Goal: Information Seeking & Learning: Check status

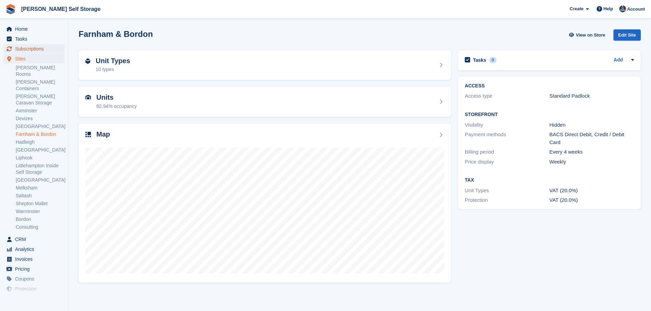
click at [42, 49] on span "Subscriptions" at bounding box center [35, 49] width 41 height 10
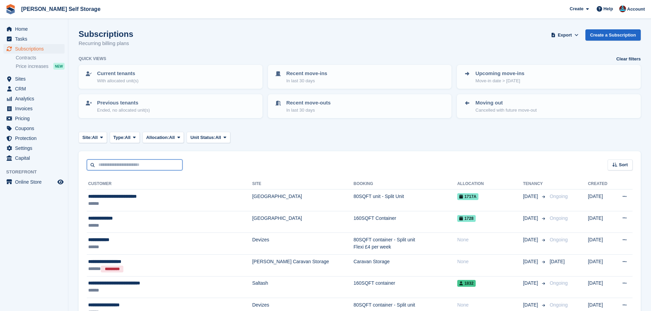
click at [127, 170] on input "text" at bounding box center [135, 165] width 96 height 11
type input "*****"
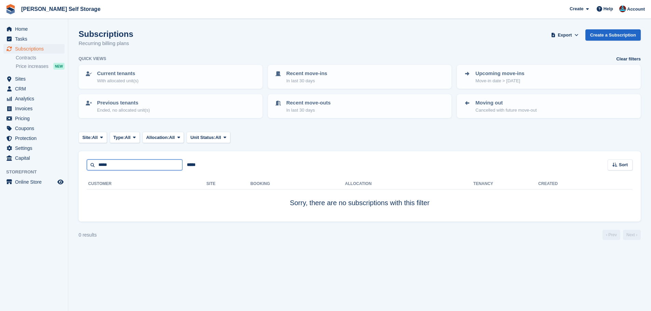
click at [148, 166] on input "*****" at bounding box center [135, 165] width 96 height 11
type input "*"
type input "***"
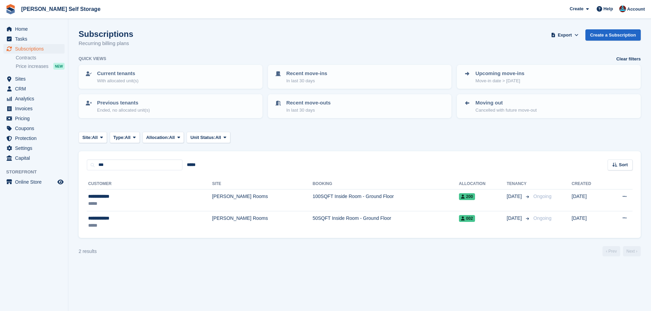
click at [366, 238] on div "**********" at bounding box center [360, 205] width 562 height 68
click at [350, 237] on div "**********" at bounding box center [360, 205] width 562 height 68
click at [327, 248] on div "2 results ‹ Prev Next ›" at bounding box center [360, 251] width 562 height 10
click at [192, 167] on input "*****" at bounding box center [191, 165] width 17 height 11
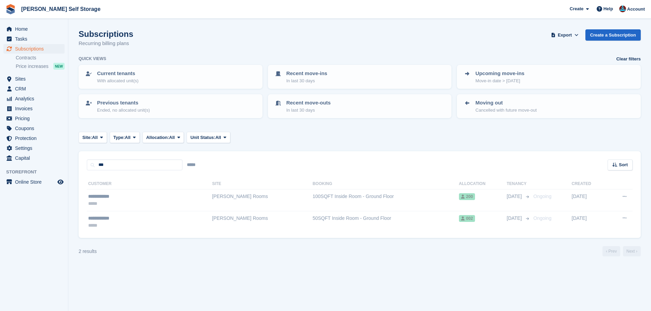
click at [295, 168] on div at bounding box center [404, 287] width 651 height 311
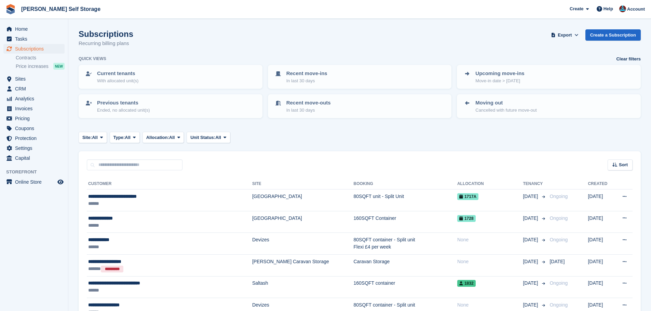
click at [281, 165] on div "Sort Sort by Customer name Date created Move in date Move out date Created (old…" at bounding box center [360, 160] width 562 height 19
click at [278, 165] on div "Sort Sort by Customer name Date created Move in date Move out date Created (old…" at bounding box center [360, 160] width 562 height 19
drag, startPoint x: 135, startPoint y: 165, endPoint x: 195, endPoint y: 182, distance: 61.9
click at [135, 165] on input "text" at bounding box center [135, 165] width 96 height 11
type input "*********"
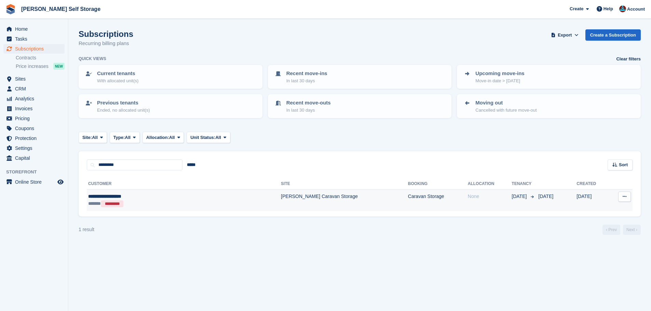
click at [281, 203] on td "[PERSON_NAME] Caravan Storage" at bounding box center [344, 201] width 127 height 22
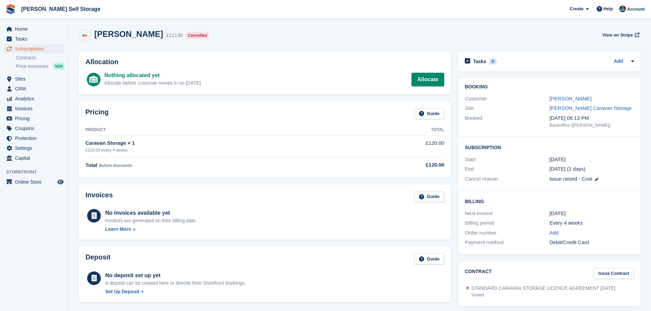
click at [83, 37] on icon at bounding box center [84, 35] width 5 height 5
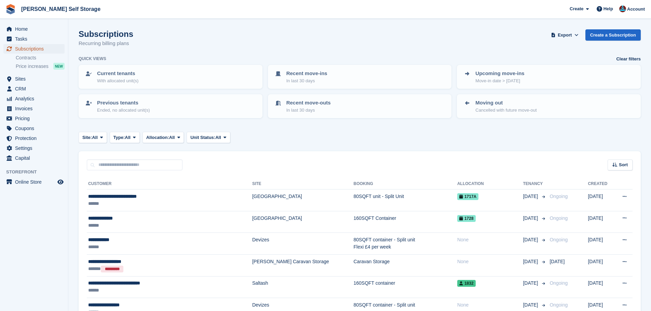
click at [32, 49] on span "Subscriptions" at bounding box center [35, 49] width 41 height 10
click at [29, 76] on span "Sites" at bounding box center [35, 79] width 41 height 10
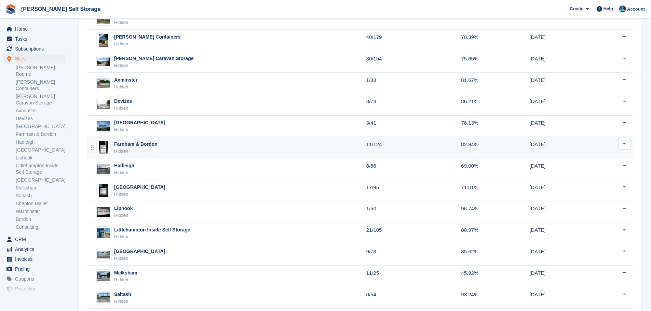
scroll to position [68, 0]
click at [131, 150] on div "Hidden" at bounding box center [135, 150] width 43 height 7
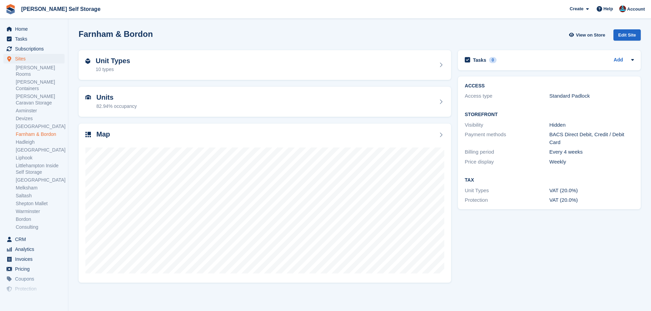
click at [107, 117] on div "Units 82.94% occupancy" at bounding box center [264, 101] width 379 height 37
click at [105, 137] on h2 "Map" at bounding box center [103, 135] width 14 height 8
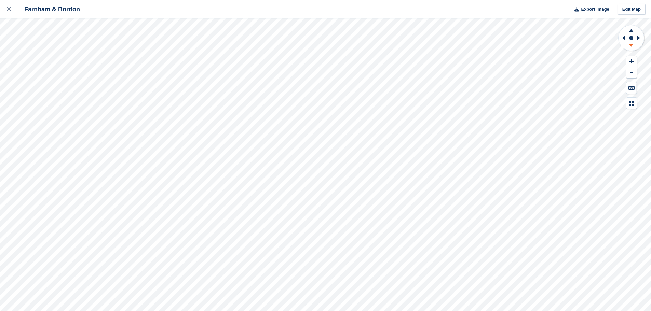
click at [628, 47] on icon at bounding box center [631, 46] width 18 height 9
drag, startPoint x: 630, startPoint y: 33, endPoint x: 639, endPoint y: 37, distance: 10.0
click at [630, 32] on g at bounding box center [631, 29] width 18 height 9
click at [641, 40] on icon at bounding box center [639, 38] width 9 height 18
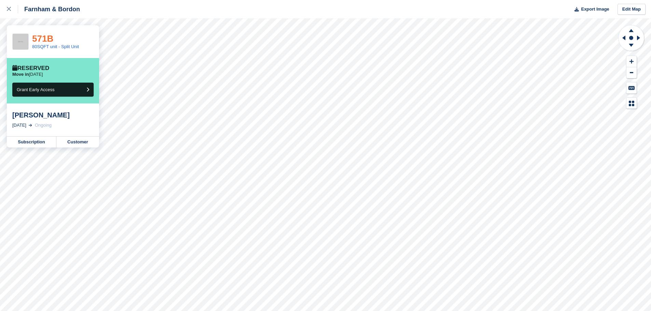
click at [47, 40] on link "571B" at bounding box center [42, 38] width 21 height 10
click at [10, 9] on icon at bounding box center [9, 9] width 4 height 4
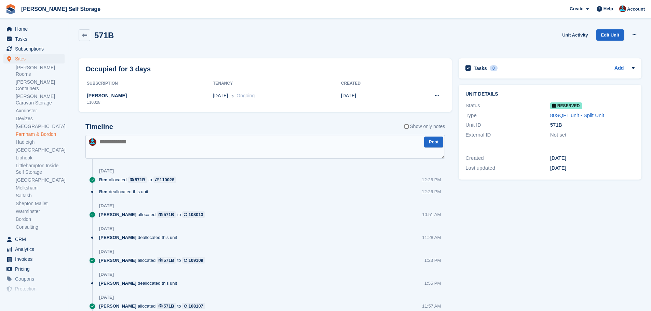
drag, startPoint x: 159, startPoint y: 69, endPoint x: 80, endPoint y: 62, distance: 78.9
click at [85, 68] on div "Occupied for 3 days Subscription Tenancy Created Derek Carter 110028 11 Oct Ong…" at bounding box center [265, 85] width 373 height 54
drag, startPoint x: 157, startPoint y: 66, endPoint x: 154, endPoint y: 67, distance: 3.5
click at [157, 66] on div "Occupied for 3 days" at bounding box center [265, 69] width 360 height 10
click at [86, 33] on icon at bounding box center [84, 35] width 5 height 5
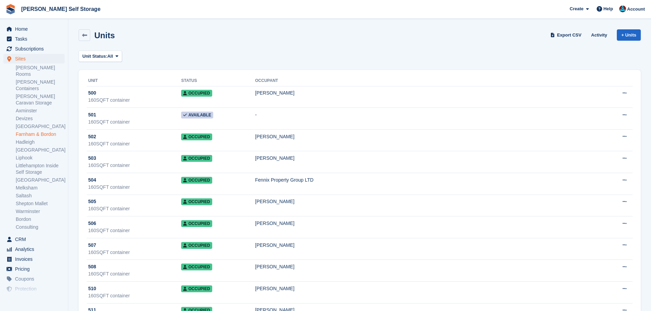
click at [46, 131] on link "Farnham & Bordon" at bounding box center [40, 134] width 49 height 6
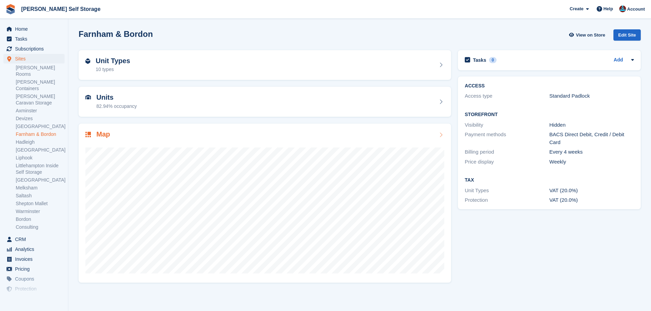
click at [104, 132] on h2 "Map" at bounding box center [103, 135] width 14 height 8
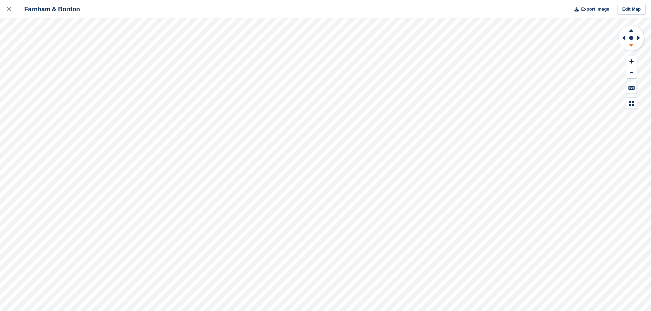
click at [633, 45] on icon at bounding box center [631, 46] width 18 height 9
drag, startPoint x: 624, startPoint y: 40, endPoint x: 627, endPoint y: 44, distance: 4.4
click at [624, 40] on icon at bounding box center [623, 38] width 9 height 18
drag, startPoint x: 630, startPoint y: 46, endPoint x: 625, endPoint y: 39, distance: 9.6
click at [629, 44] on g at bounding box center [631, 46] width 18 height 9
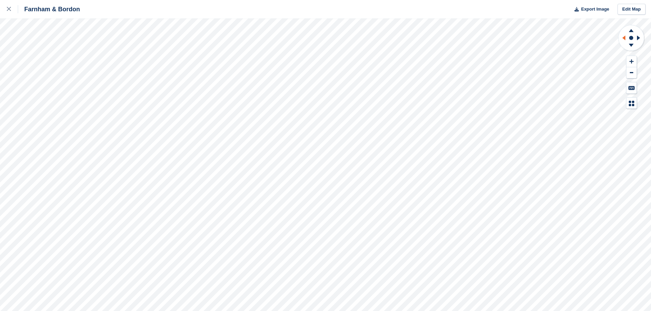
click at [625, 39] on icon at bounding box center [623, 38] width 3 height 5
click at [630, 45] on icon at bounding box center [631, 46] width 18 height 9
click at [625, 40] on icon at bounding box center [623, 38] width 9 height 18
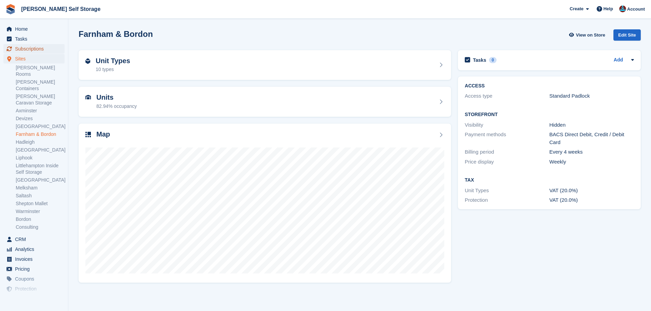
click at [31, 50] on span "Subscriptions" at bounding box center [35, 49] width 41 height 10
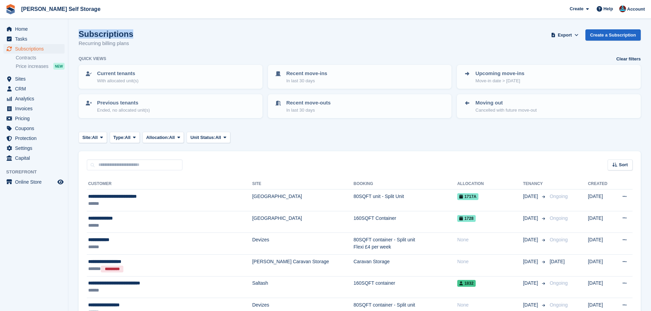
drag, startPoint x: 116, startPoint y: 37, endPoint x: 78, endPoint y: 37, distance: 37.9
click at [159, 41] on div "Subscriptions Recurring billing plans Export Export Subscriptions Export a CSV …" at bounding box center [360, 42] width 562 height 26
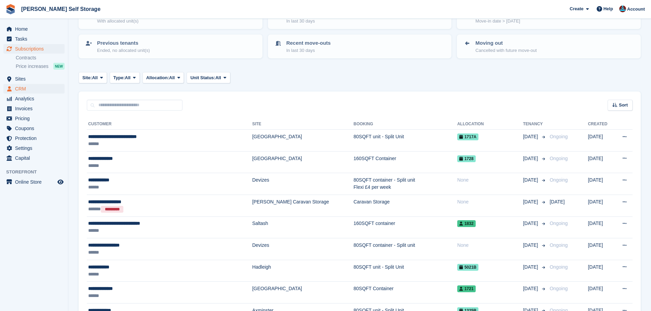
scroll to position [68, 0]
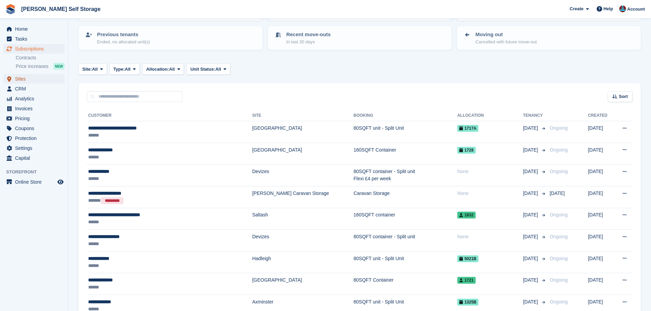
click at [32, 83] on span "Sites" at bounding box center [35, 79] width 41 height 10
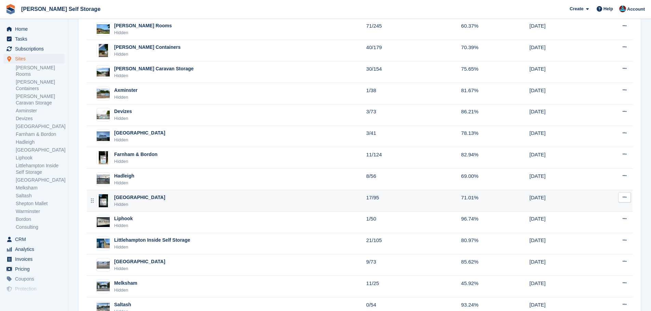
scroll to position [103, 0]
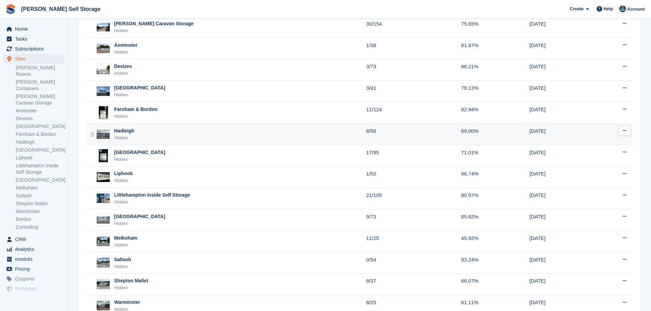
click at [175, 138] on div "Hadleigh Hidden" at bounding box center [227, 134] width 278 height 14
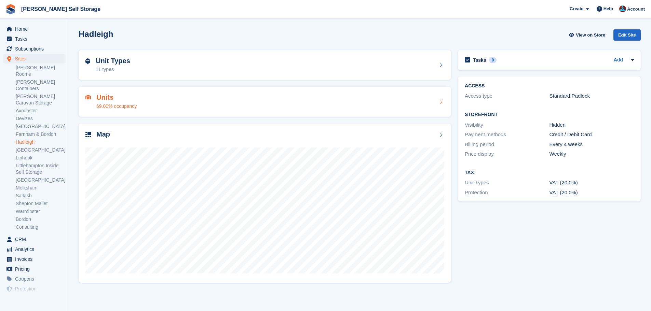
click at [133, 107] on div "69.00% occupancy" at bounding box center [116, 106] width 40 height 7
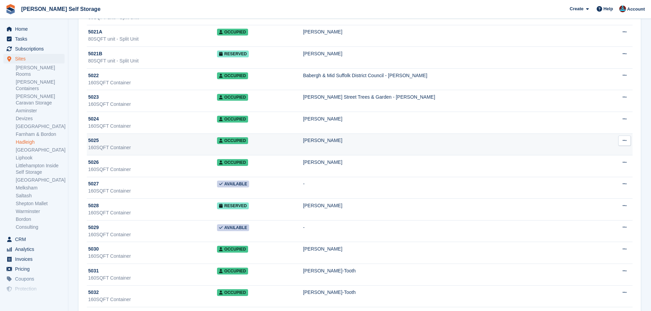
scroll to position [597, 0]
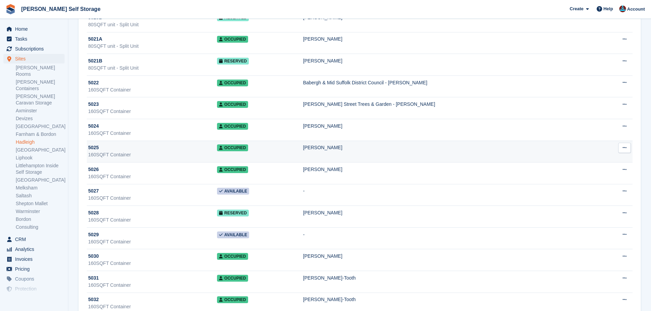
click at [152, 150] on div "5025" at bounding box center [152, 147] width 129 height 7
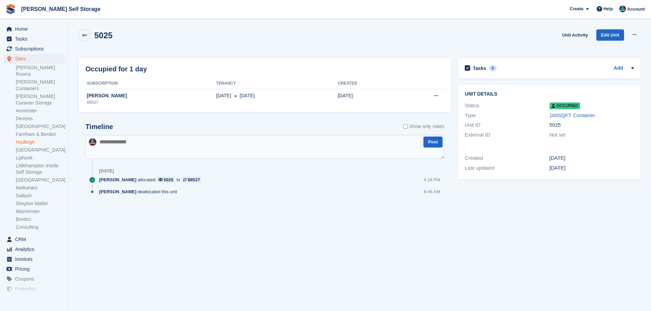
click at [182, 131] on div "Timeline Show only notes" at bounding box center [264, 129] width 359 height 12
click at [132, 106] on div "88537" at bounding box center [150, 102] width 131 height 6
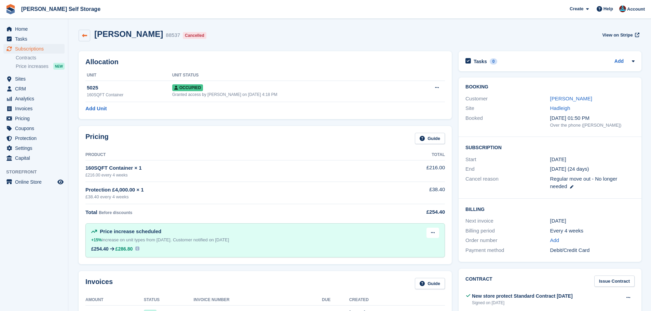
click at [80, 33] on link at bounding box center [85, 36] width 12 height 12
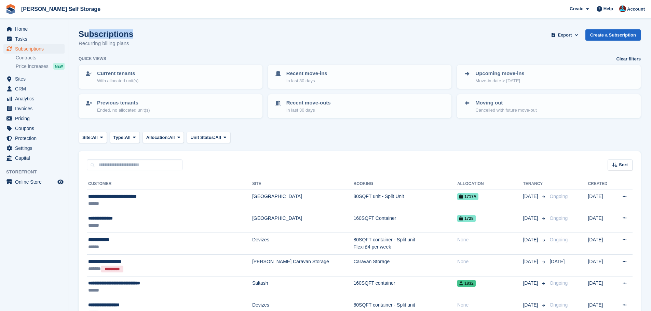
drag, startPoint x: 129, startPoint y: 33, endPoint x: 87, endPoint y: 33, distance: 41.0
click at [88, 33] on h1 "Subscriptions" at bounding box center [106, 33] width 55 height 9
click at [157, 35] on div "Subscriptions Recurring billing plans Export Export Subscriptions Export a CSV …" at bounding box center [360, 42] width 562 height 26
drag, startPoint x: 136, startPoint y: 33, endPoint x: 76, endPoint y: 25, distance: 60.7
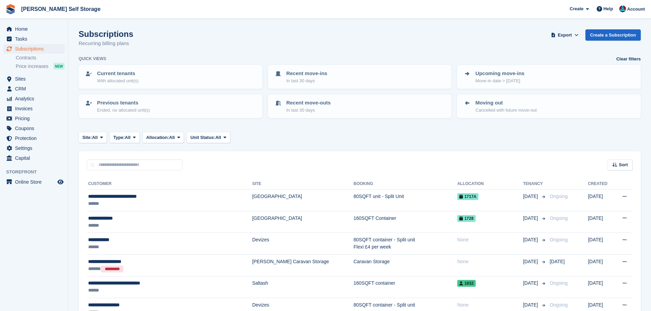
click at [199, 41] on div "Subscriptions Recurring billing plans Export Export Subscriptions Export a CSV …" at bounding box center [360, 42] width 562 height 26
click at [139, 164] on input "text" at bounding box center [135, 165] width 96 height 11
type input "******"
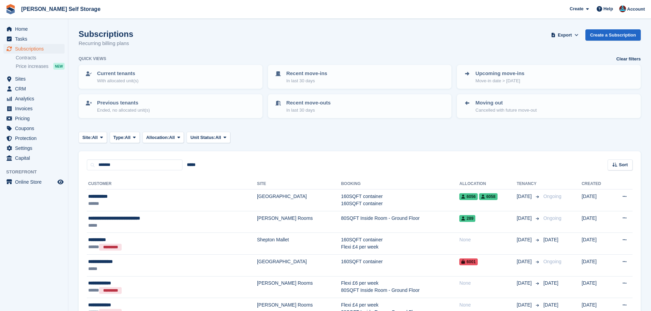
click at [439, 37] on div "Subscriptions Recurring billing plans Export Export Subscriptions Export a CSV …" at bounding box center [360, 42] width 562 height 26
click at [236, 156] on div "****** ***** Sort Sort by Customer name Date created Move in date Move out date…" at bounding box center [360, 160] width 562 height 19
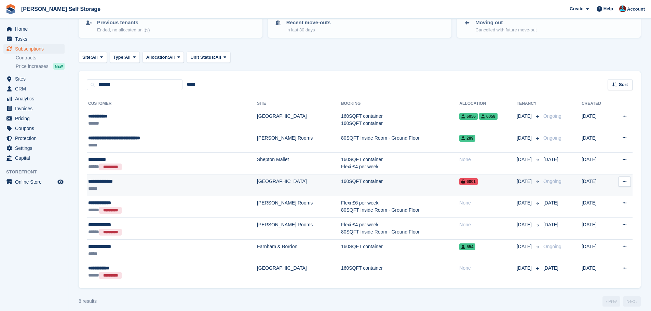
scroll to position [86, 0]
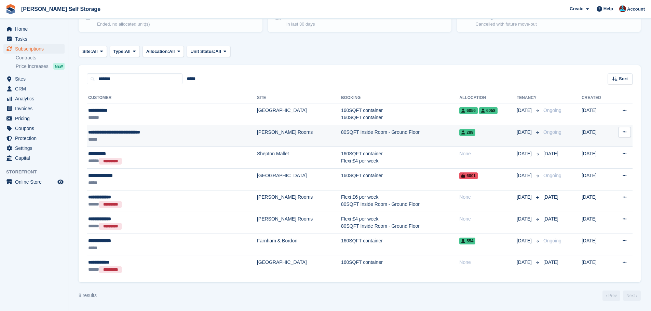
click at [164, 132] on div "**********" at bounding box center [144, 132] width 112 height 7
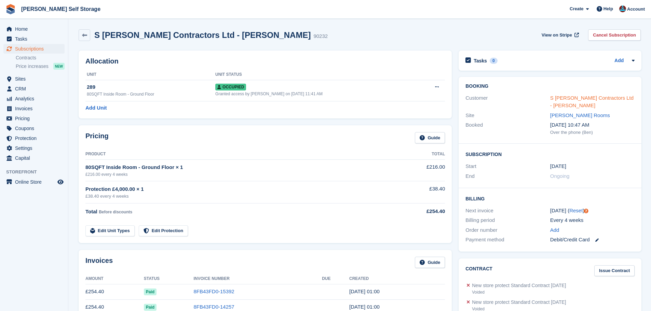
click at [570, 98] on link "S [PERSON_NAME] Contractors Ltd - [PERSON_NAME]" at bounding box center [591, 102] width 83 height 14
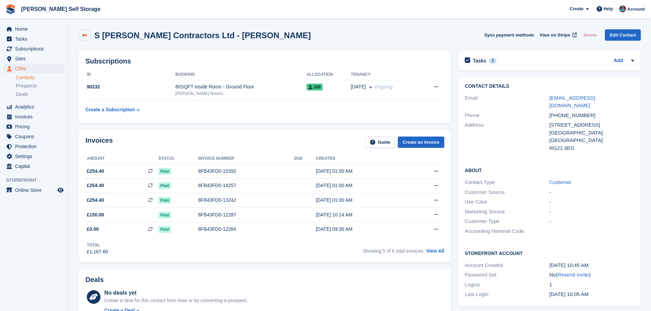
click at [87, 38] on link at bounding box center [85, 35] width 12 height 12
